Goal: Navigation & Orientation: Understand site structure

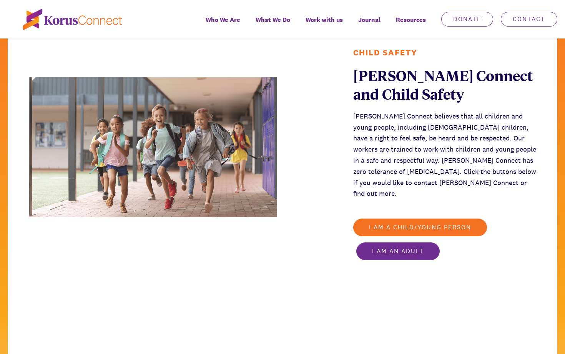
scroll to position [1346, 0]
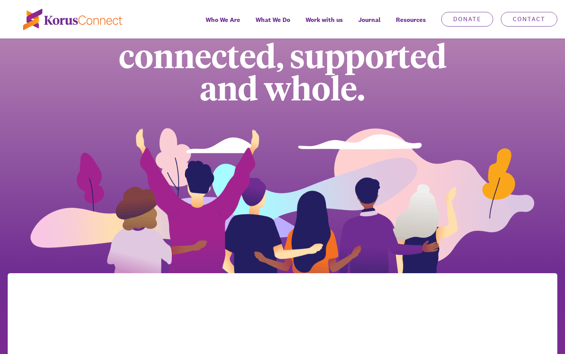
scroll to position [205, 0]
